Goal: Information Seeking & Learning: Learn about a topic

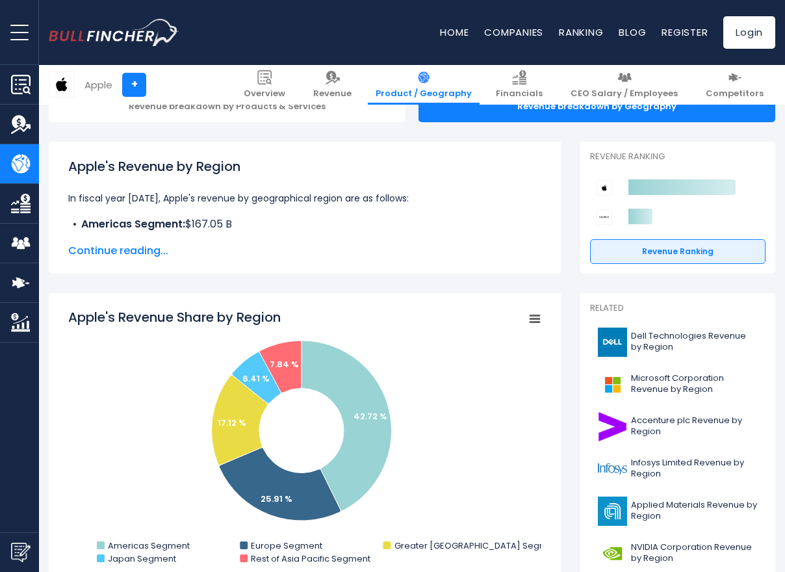
scroll to position [236, 0]
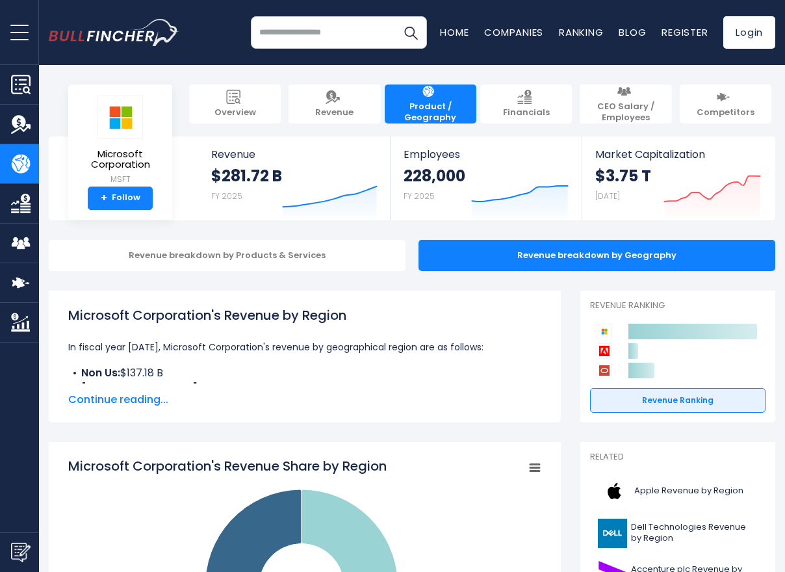
click at [128, 43] on img "Go to homepage" at bounding box center [114, 33] width 131 height 28
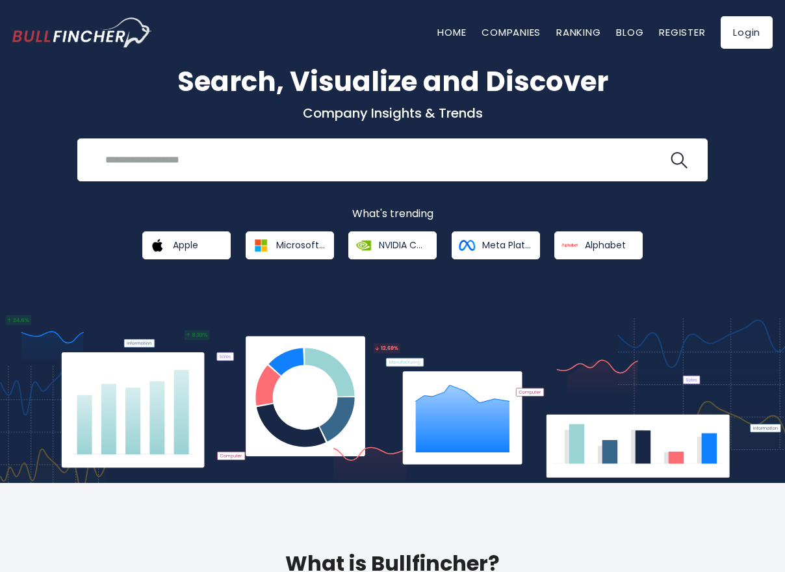
scroll to position [58, 0]
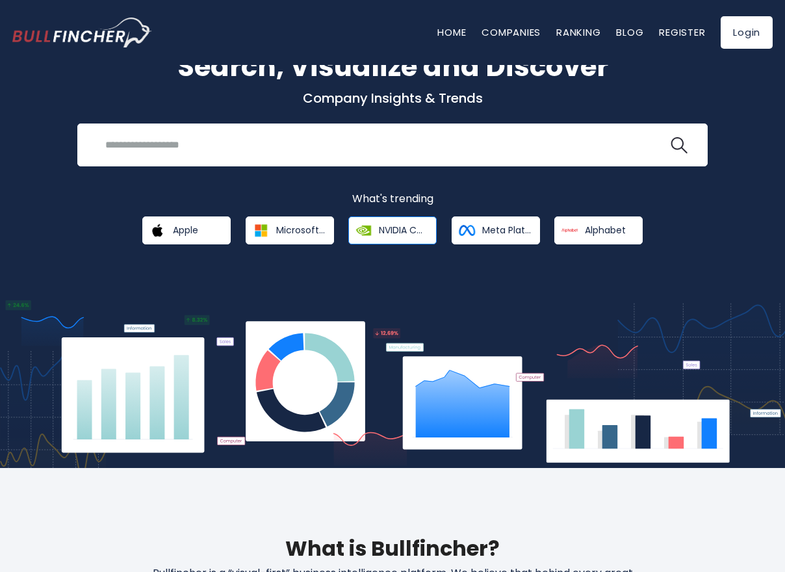
click at [409, 227] on span "NVIDIA Corporation" at bounding box center [403, 230] width 49 height 12
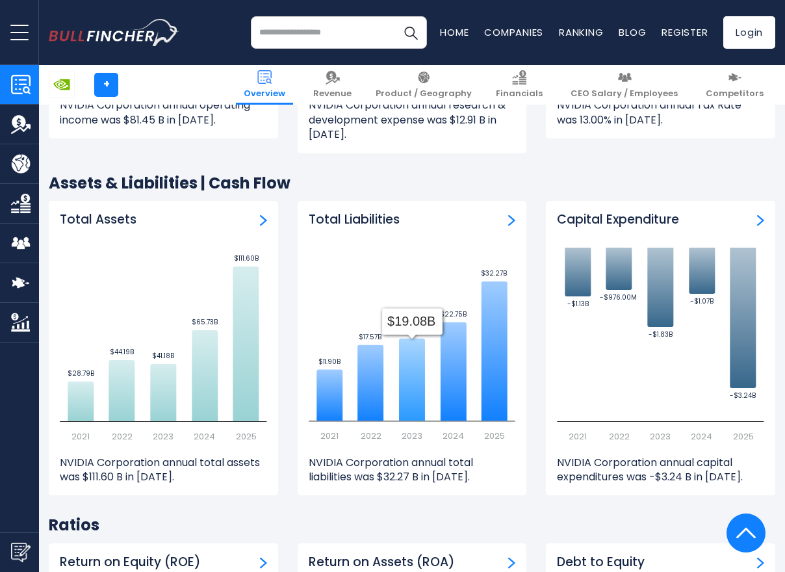
scroll to position [2136, 0]
